Goal: Transaction & Acquisition: Register for event/course

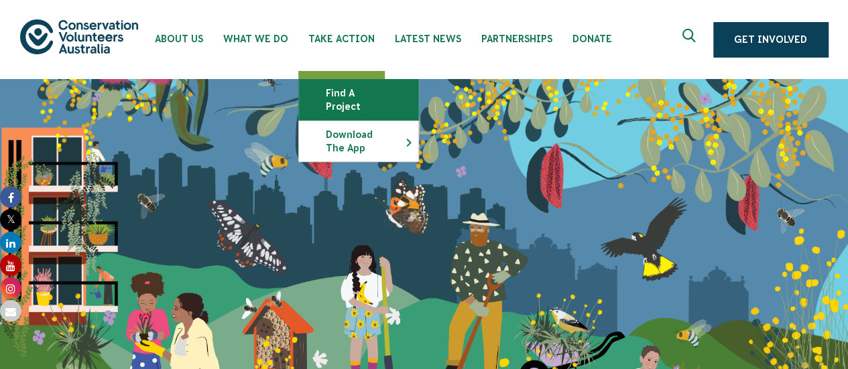
click at [369, 92] on link "Find a project" at bounding box center [358, 100] width 119 height 40
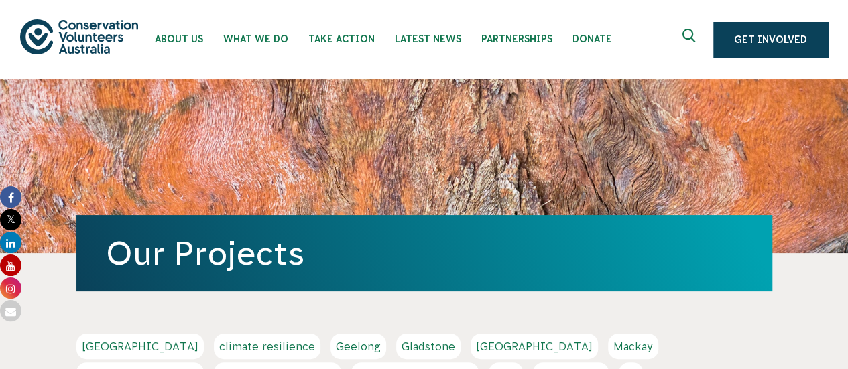
scroll to position [134, 0]
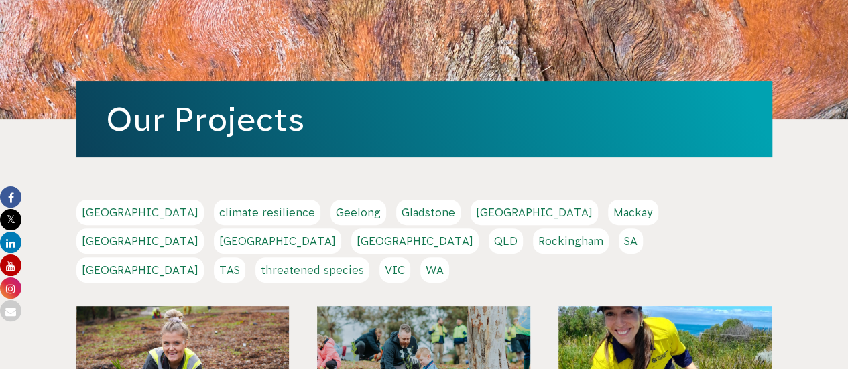
click at [200, 257] on link "[GEOGRAPHIC_DATA]" at bounding box center [139, 269] width 127 height 25
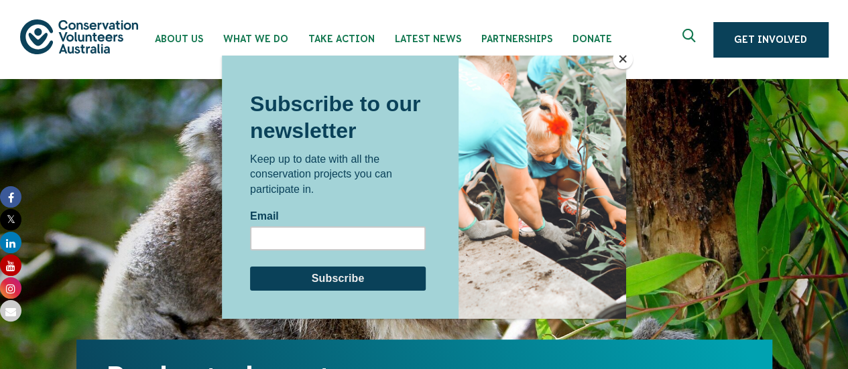
click at [614, 58] on button "Close" at bounding box center [623, 59] width 20 height 20
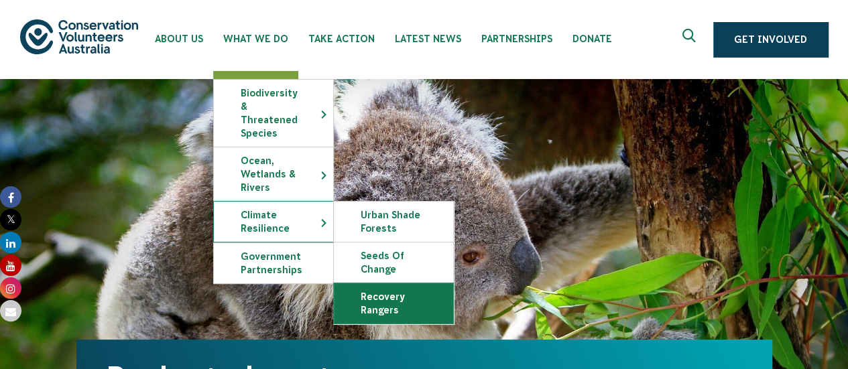
click at [385, 285] on link "Recovery Rangers" at bounding box center [393, 304] width 119 height 40
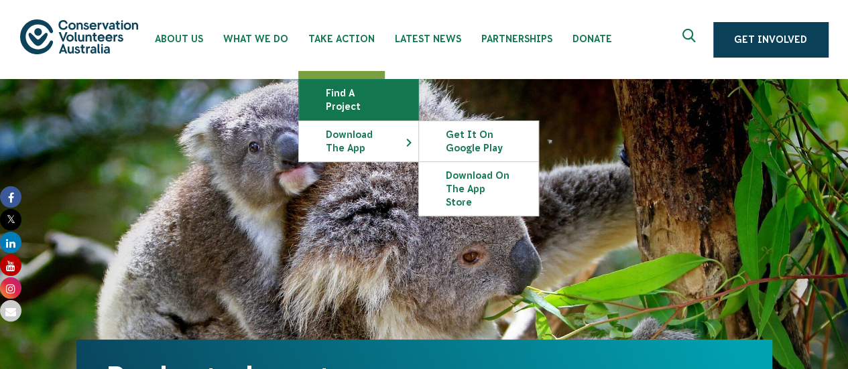
click at [343, 86] on link "Find a project" at bounding box center [358, 100] width 119 height 40
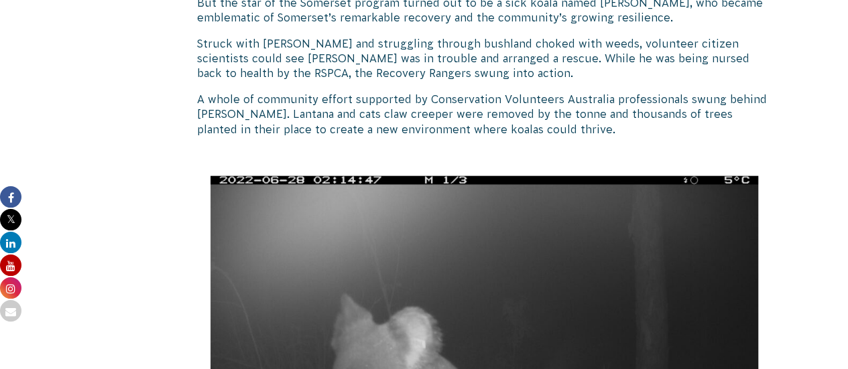
scroll to position [1475, 0]
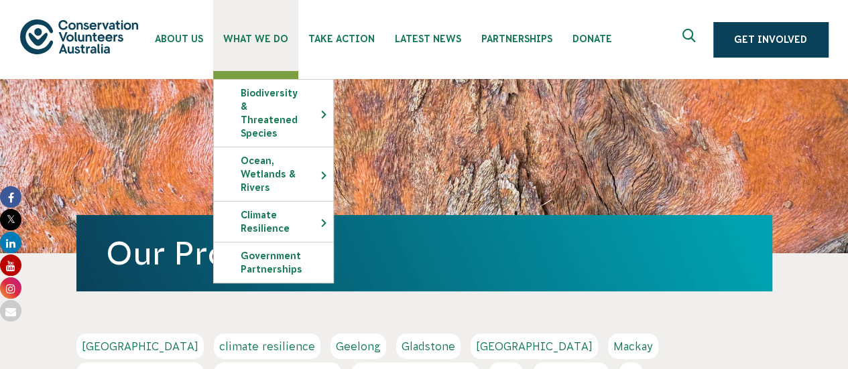
click at [244, 37] on span "What We Do" at bounding box center [255, 39] width 65 height 11
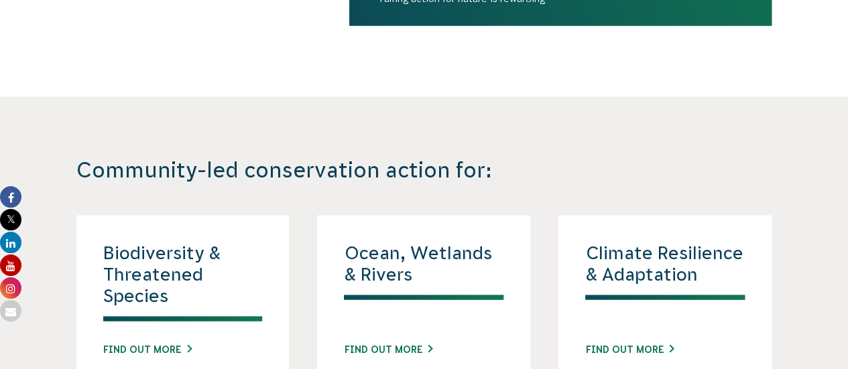
scroll to position [1207, 0]
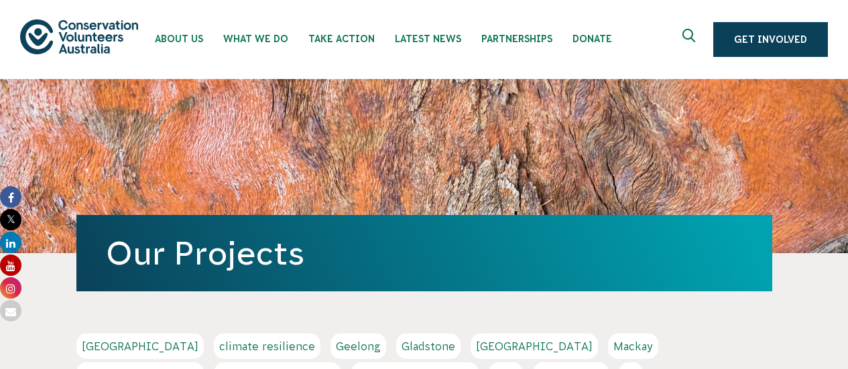
scroll to position [134, 0]
